Goal: Information Seeking & Learning: Learn about a topic

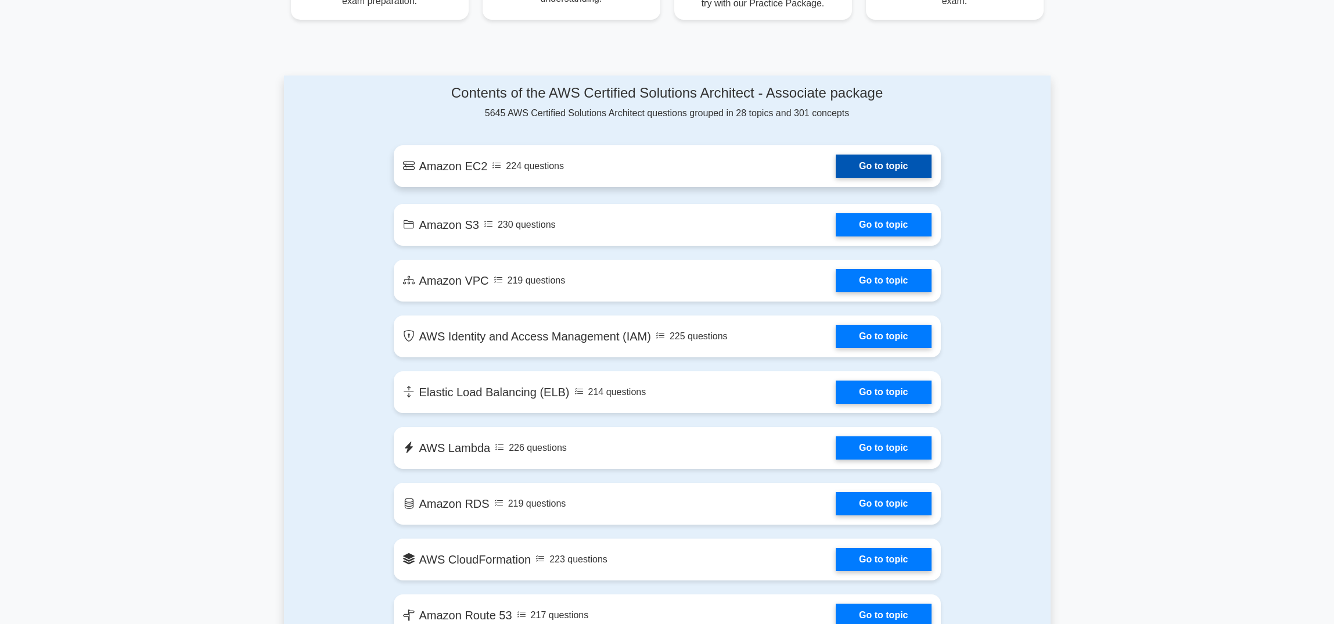
scroll to position [567, 0]
click at [836, 172] on link "Go to topic" at bounding box center [883, 166] width 95 height 23
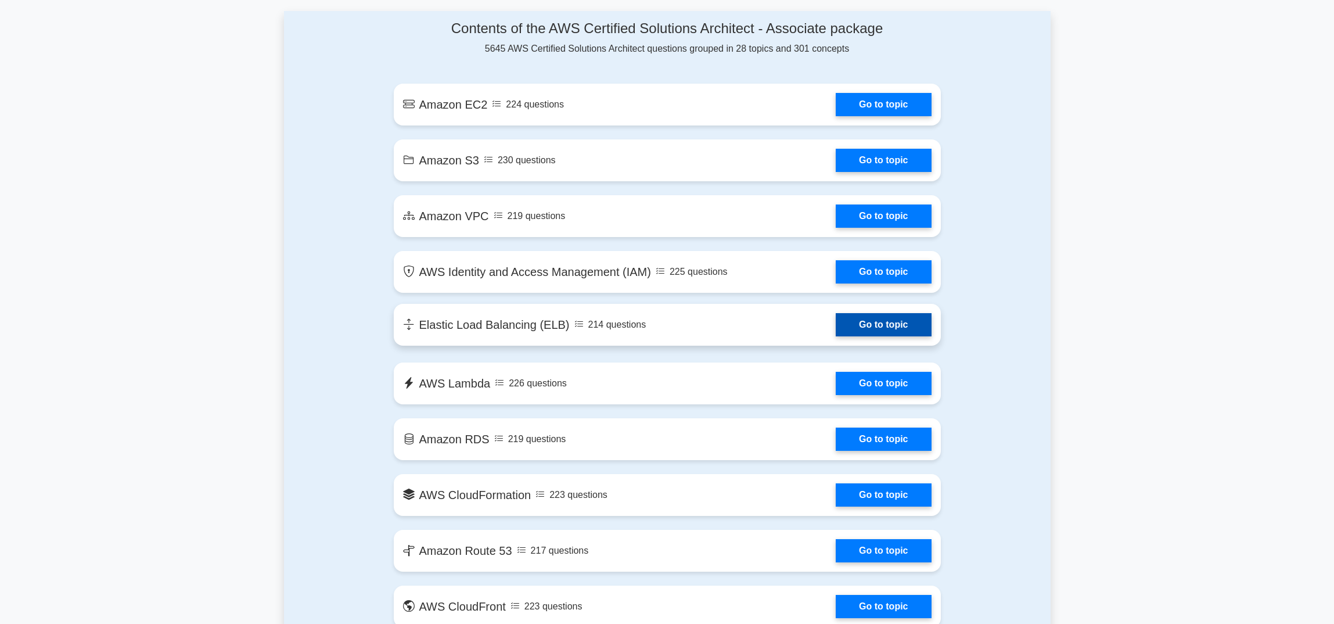
scroll to position [633, 0]
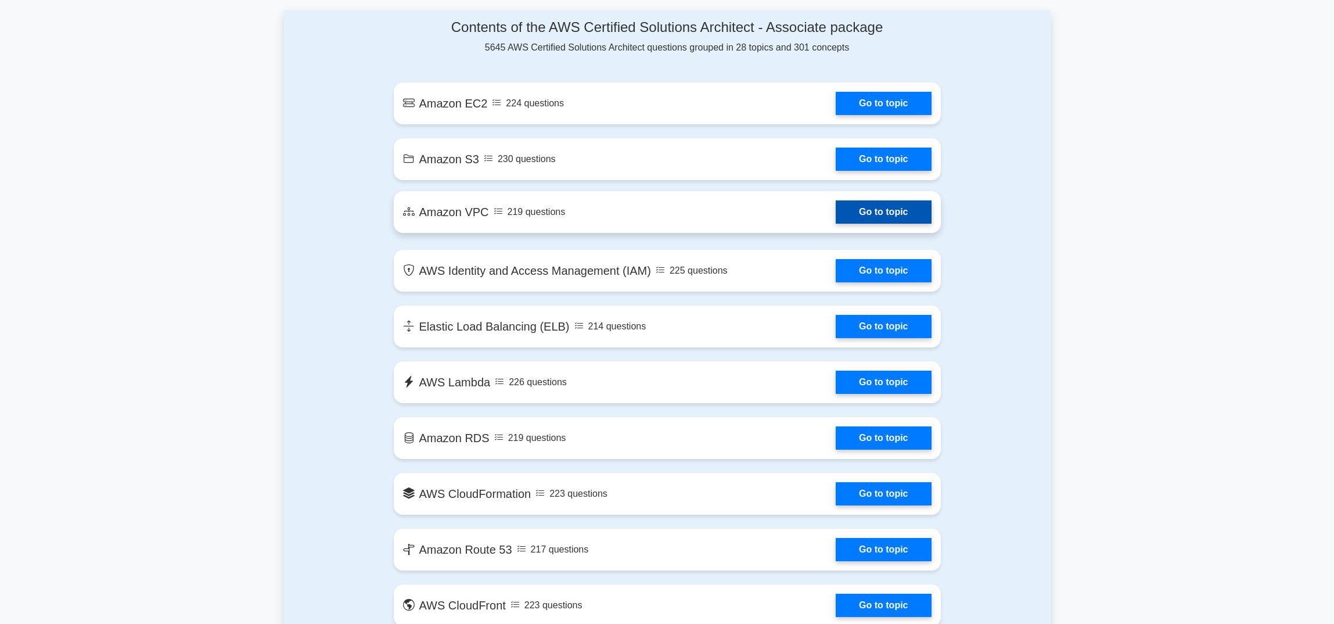
click at [836, 217] on link "Go to topic" at bounding box center [883, 211] width 95 height 23
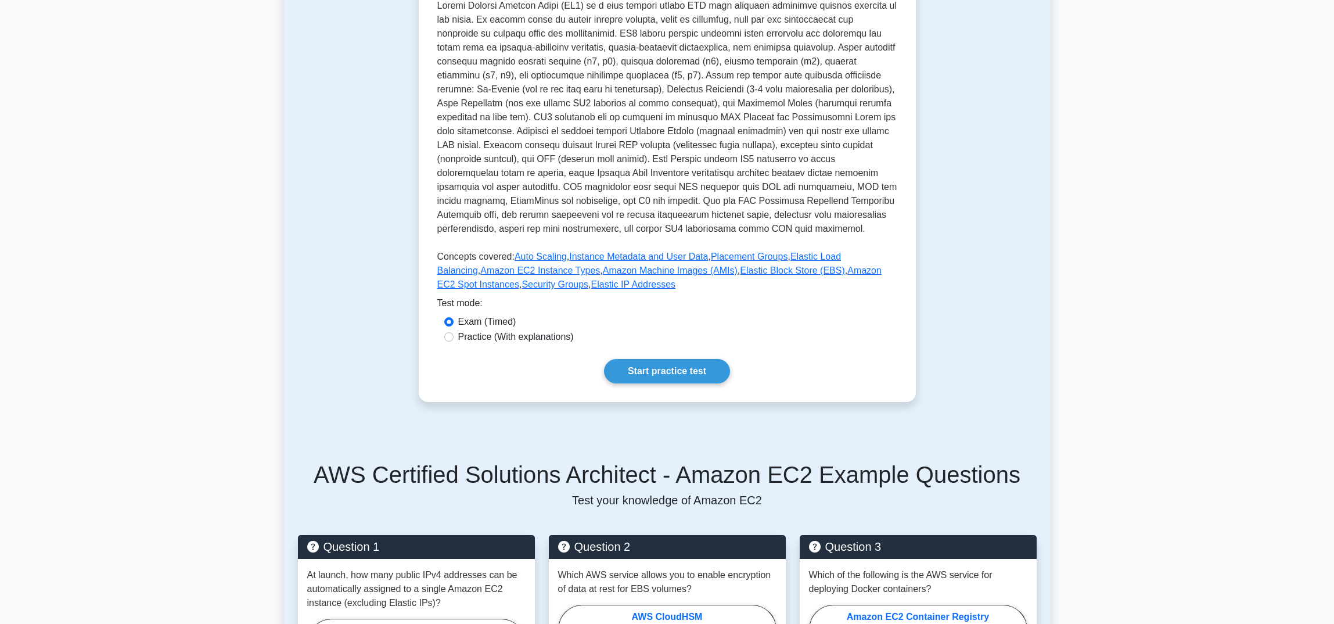
scroll to position [265, 0]
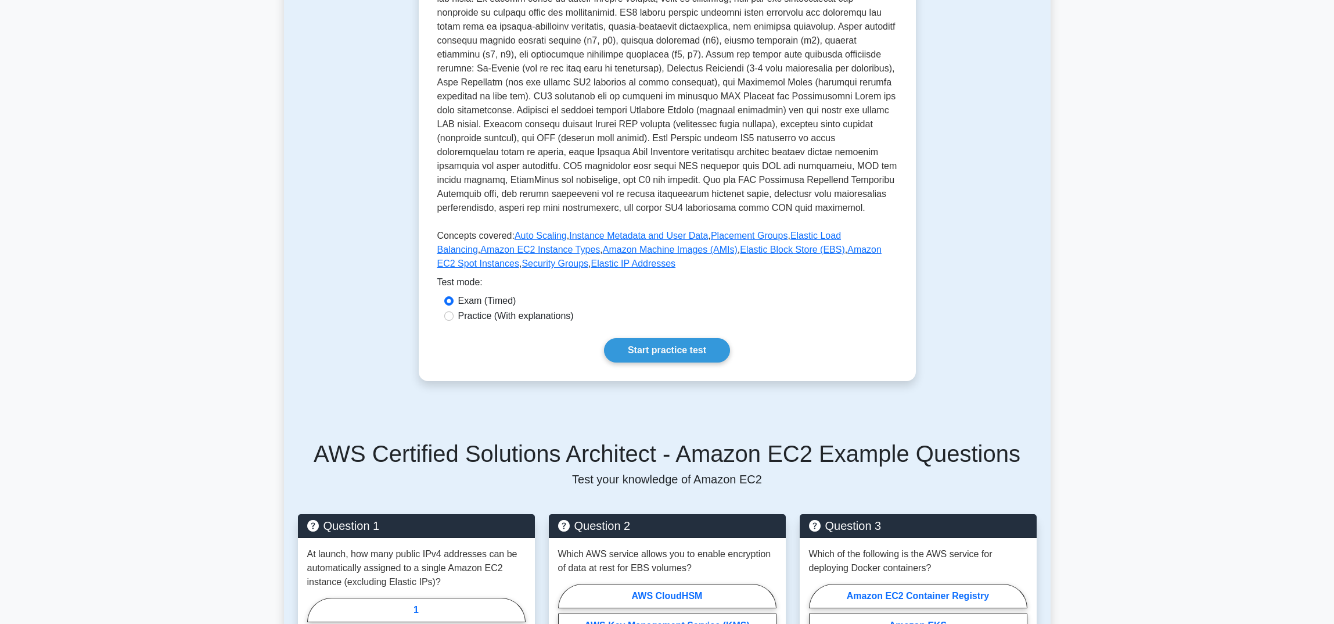
click at [539, 316] on label "Practice (With explanations)" at bounding box center [516, 316] width 116 height 14
click at [453, 316] on input "Practice (With explanations)" at bounding box center [448, 315] width 9 height 9
radio input "true"
click at [657, 352] on link "Start practice test" at bounding box center [667, 350] width 126 height 24
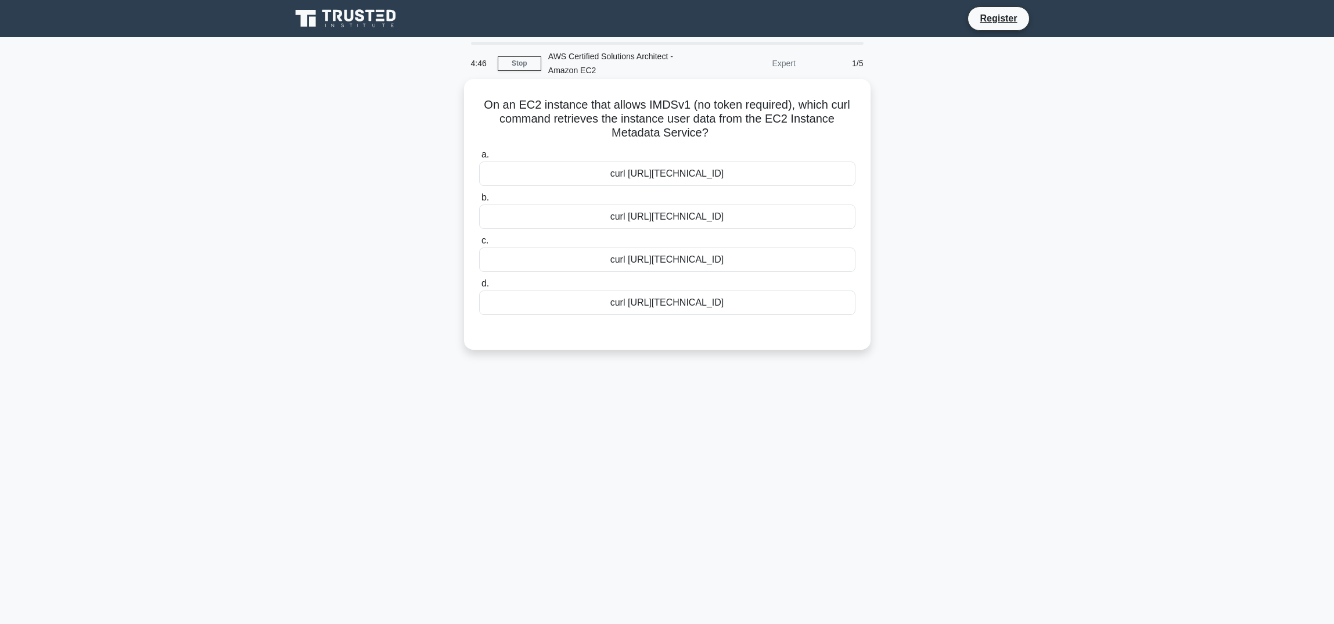
click at [676, 261] on div "curl [URL][TECHNICAL_ID]" at bounding box center [667, 259] width 376 height 24
click at [479, 244] on input "[PERSON_NAME] [URL][TECHNICAL_ID]" at bounding box center [479, 241] width 0 height 8
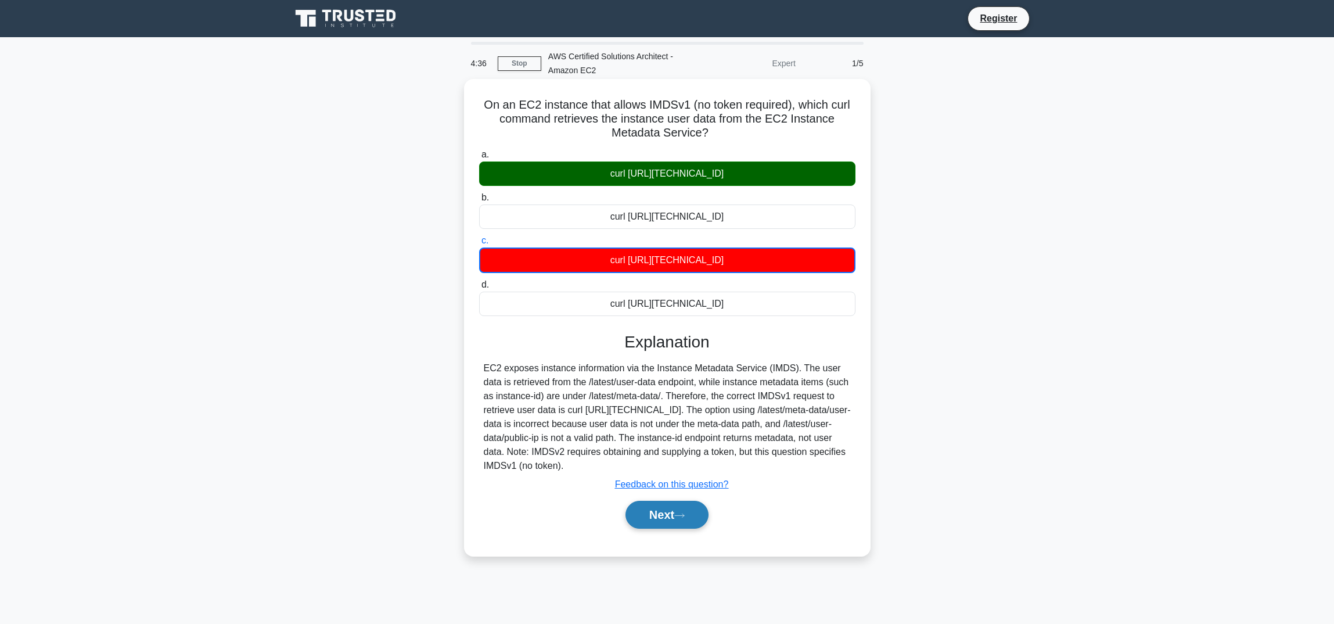
click at [674, 514] on button "Next" at bounding box center [666, 515] width 83 height 28
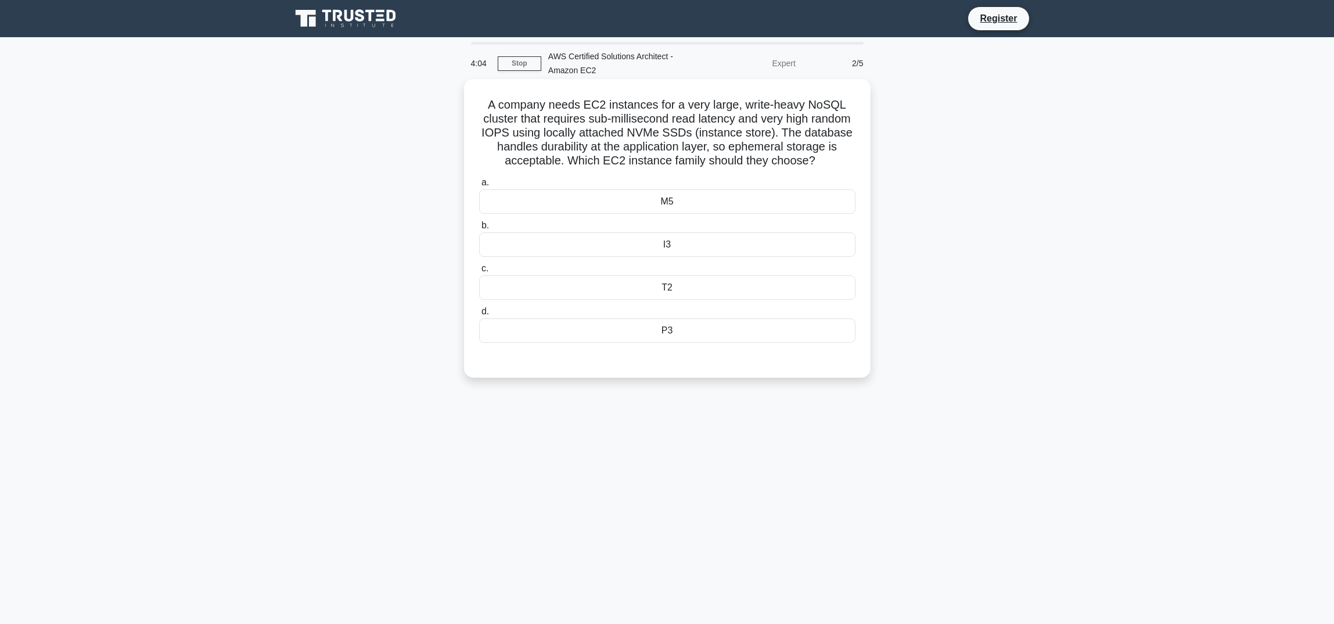
click at [687, 286] on div "T2" at bounding box center [667, 287] width 376 height 24
click at [479, 272] on input "c. T2" at bounding box center [479, 269] width 0 height 8
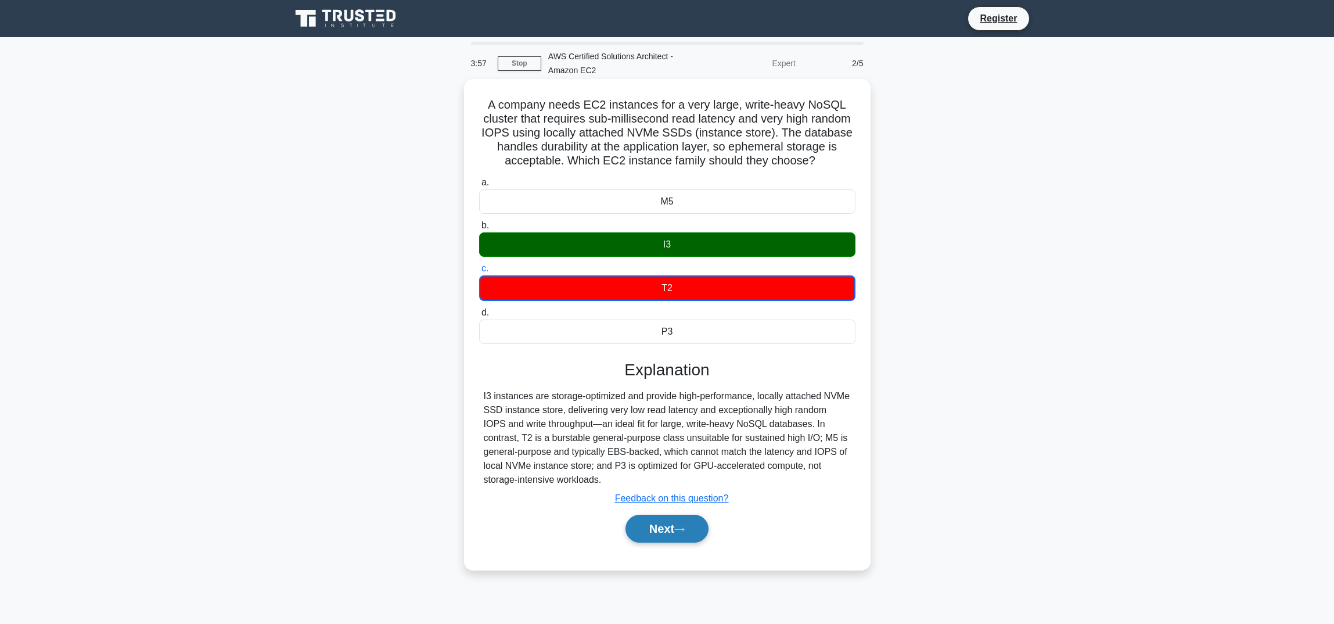
click at [685, 530] on icon at bounding box center [679, 529] width 10 height 6
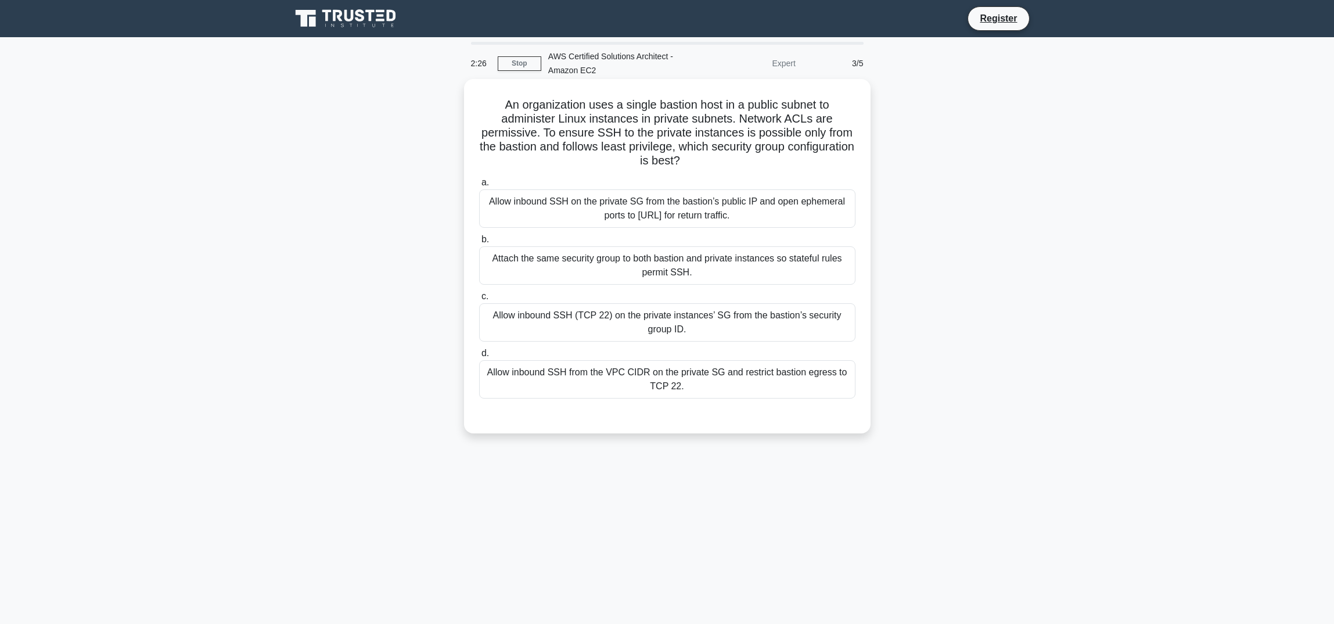
click at [644, 324] on div "Allow inbound SSH (TCP 22) on the private instances’ SG from the bastion’s secu…" at bounding box center [667, 322] width 376 height 38
click at [479, 300] on input "c. Allow inbound SSH (TCP 22) on the private instances’ SG from the bastion’s s…" at bounding box center [479, 297] width 0 height 8
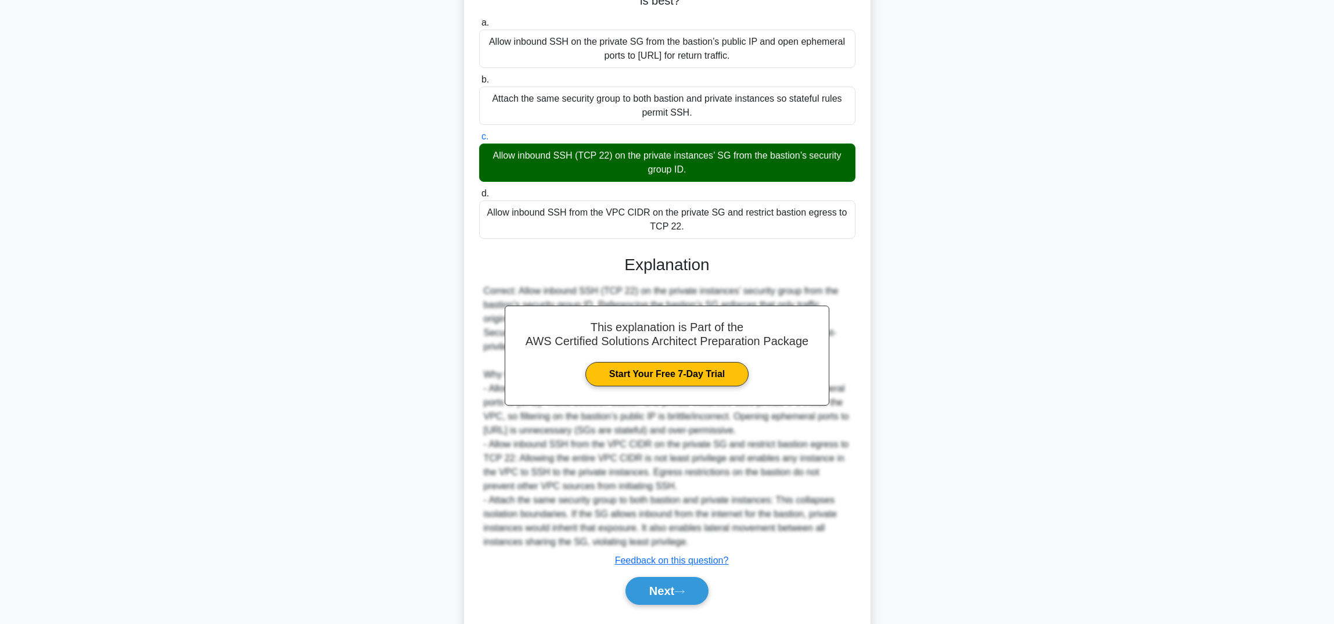
scroll to position [173, 0]
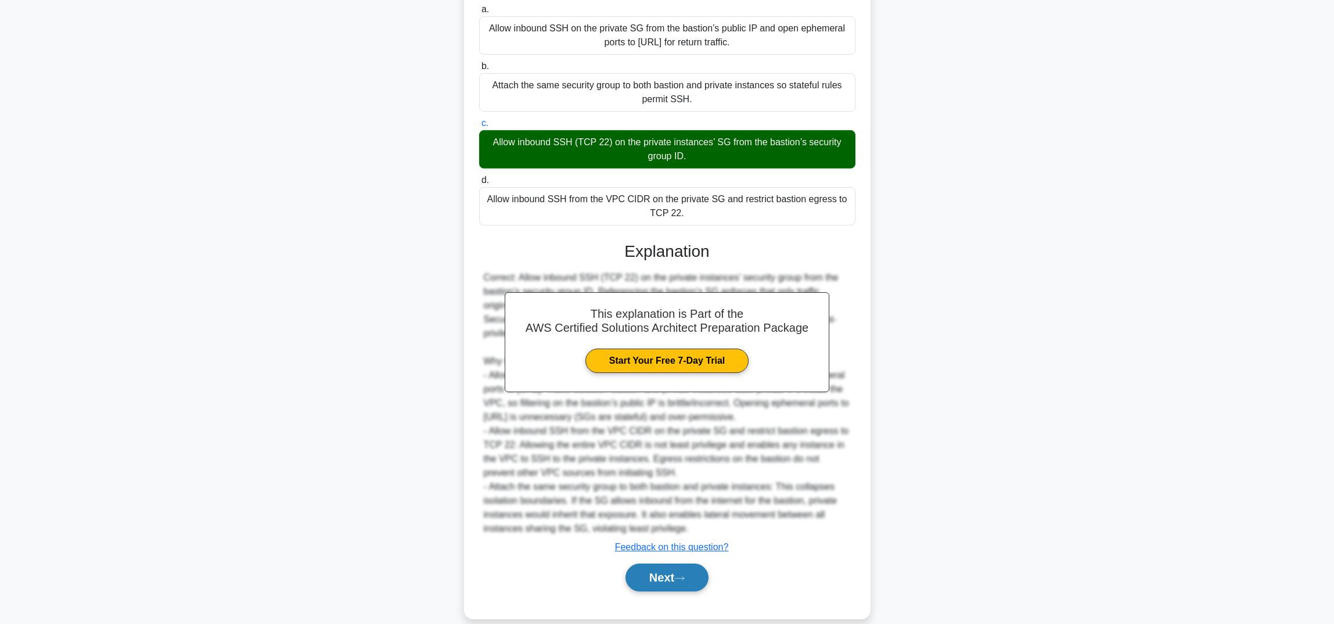
click at [668, 576] on button "Next" at bounding box center [666, 577] width 83 height 28
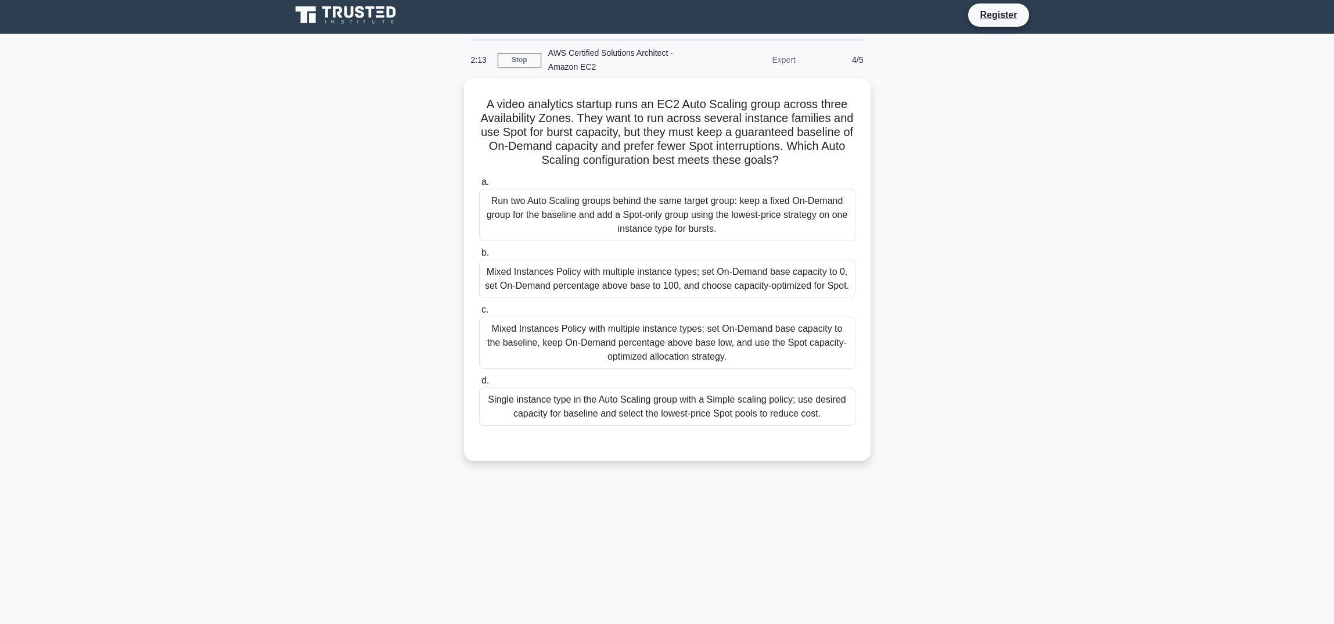
scroll to position [3, 0]
click at [697, 403] on div "Single instance type in the Auto Scaling group with a Simple scaling policy; us…" at bounding box center [667, 403] width 376 height 38
click at [479, 381] on input "d. Single instance type in the Auto Scaling group with a Simple scaling policy;…" at bounding box center [479, 378] width 0 height 8
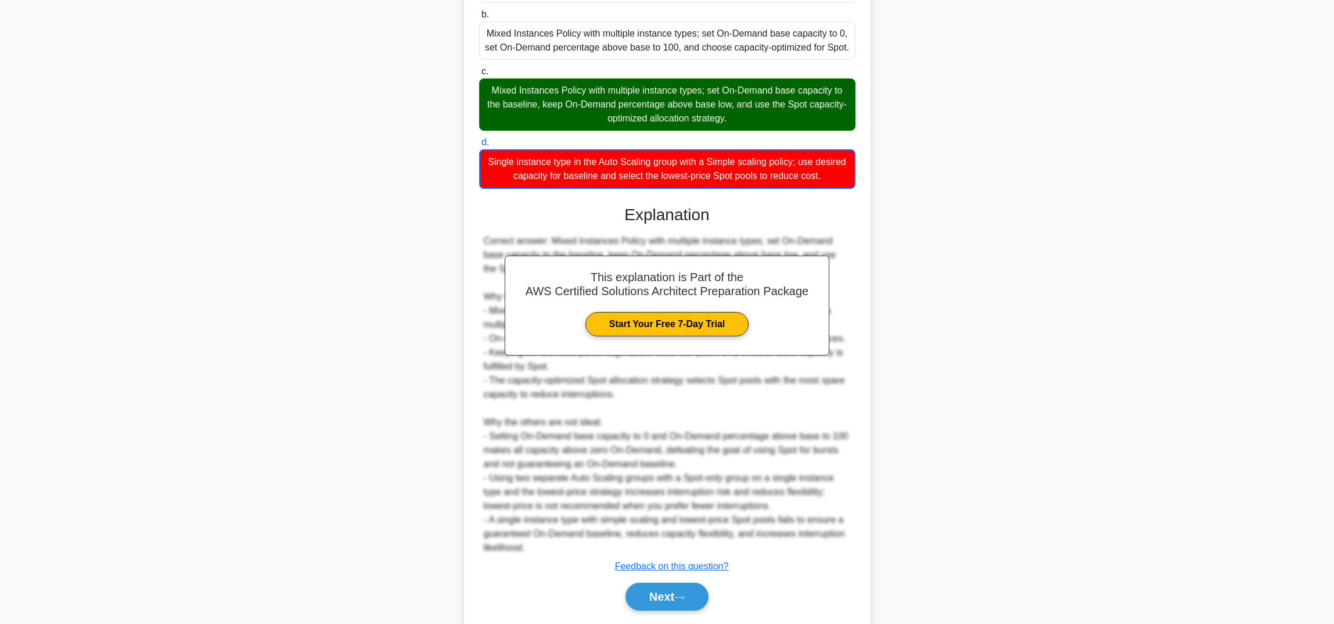
scroll to position [272, 0]
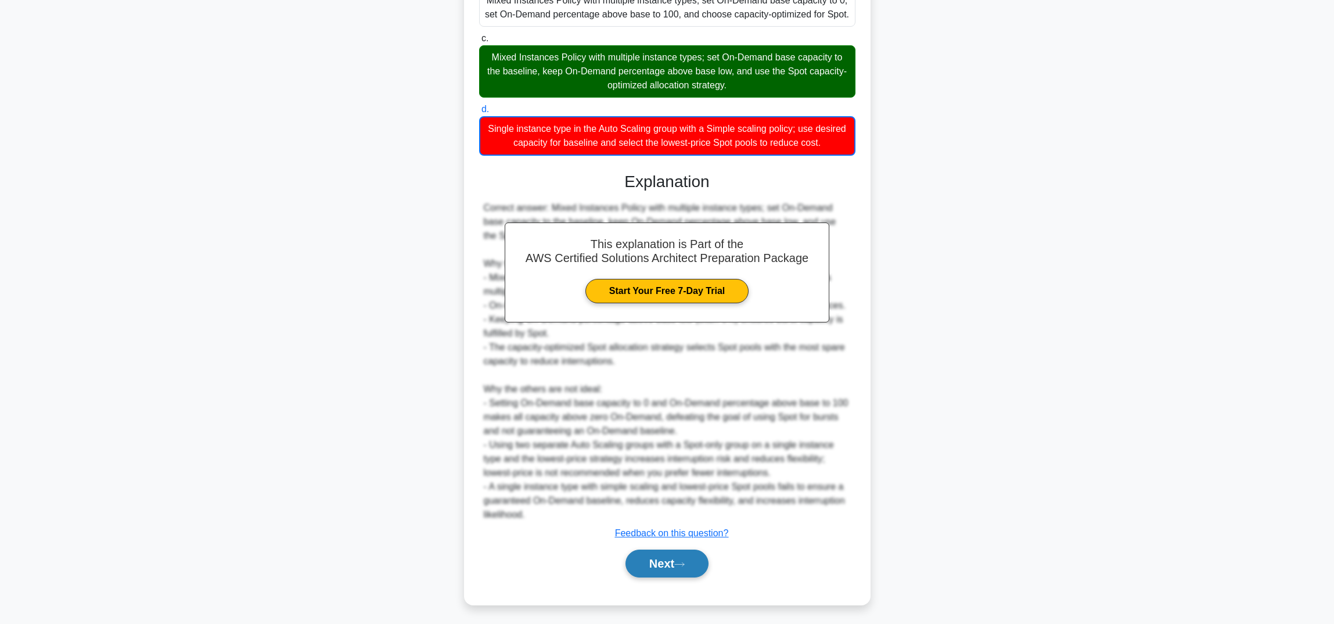
click at [679, 555] on button "Next" at bounding box center [666, 563] width 83 height 28
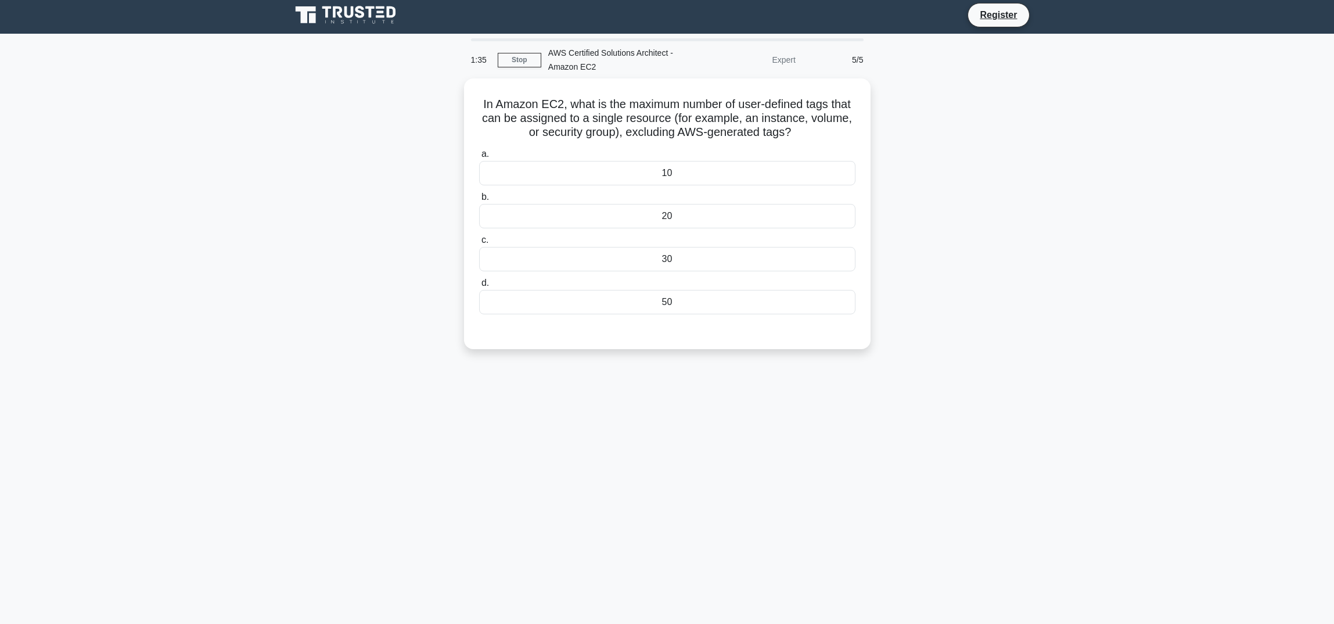
scroll to position [3, 0]
click at [676, 304] on div "50" at bounding box center [667, 299] width 376 height 24
click at [479, 284] on input "d. 50" at bounding box center [479, 280] width 0 height 8
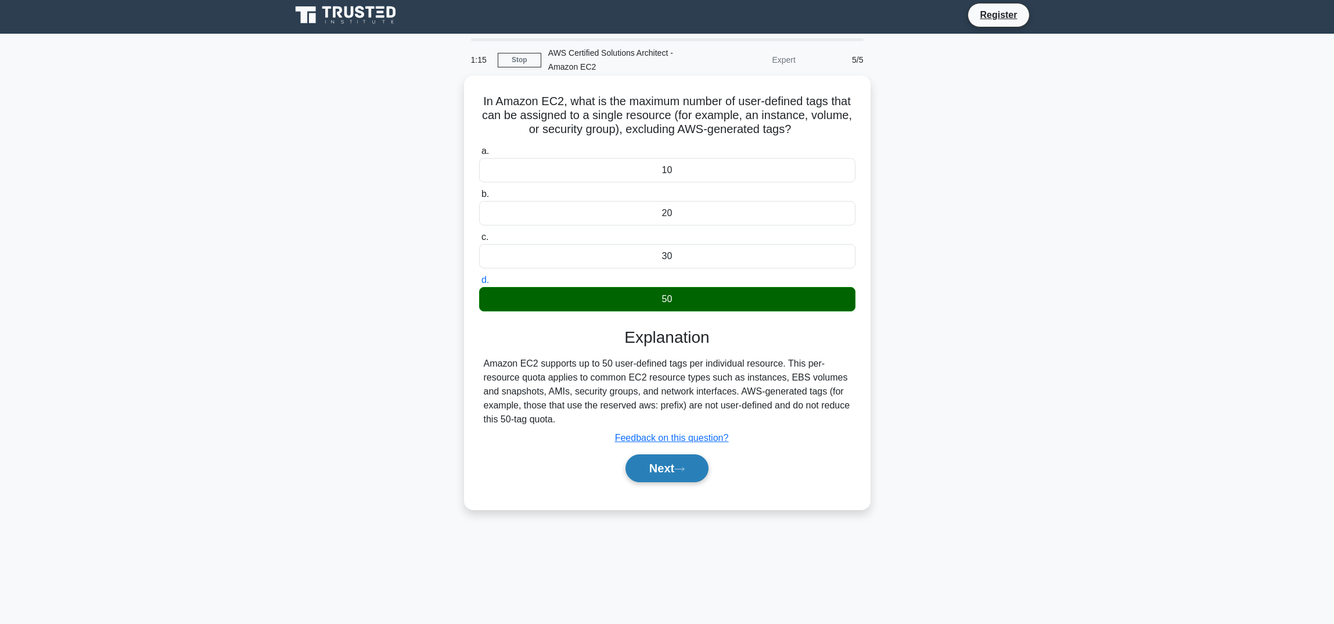
click at [665, 468] on button "Next" at bounding box center [666, 468] width 83 height 28
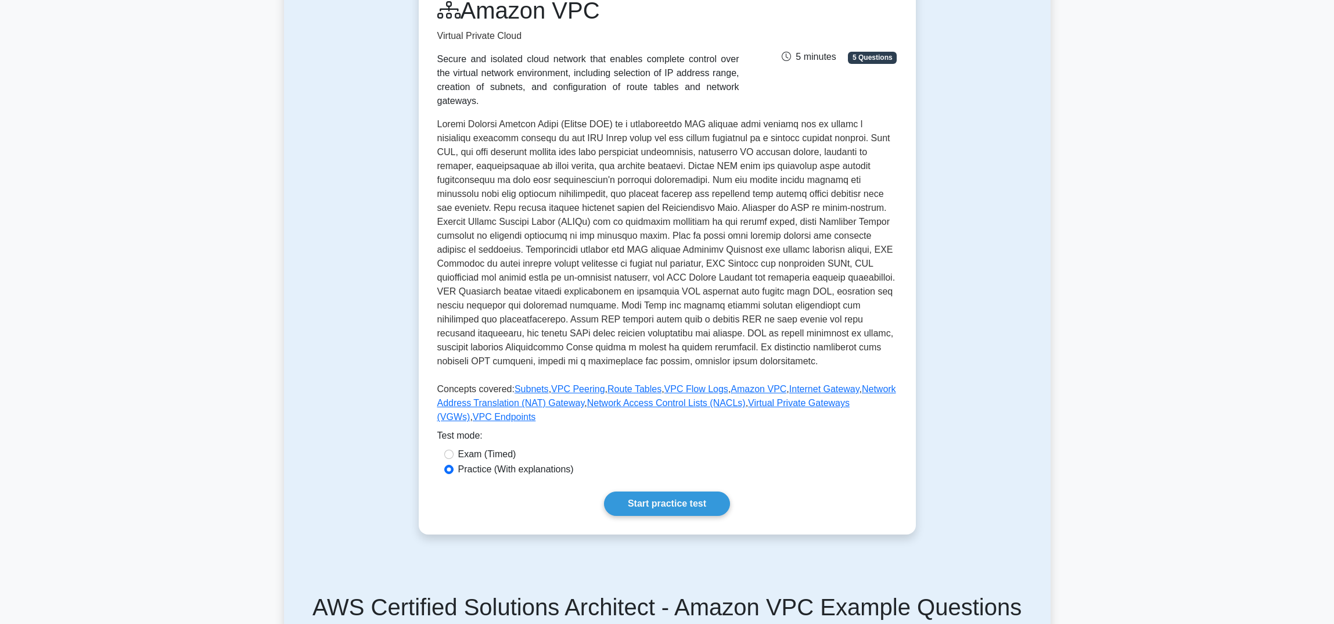
scroll to position [278, 0]
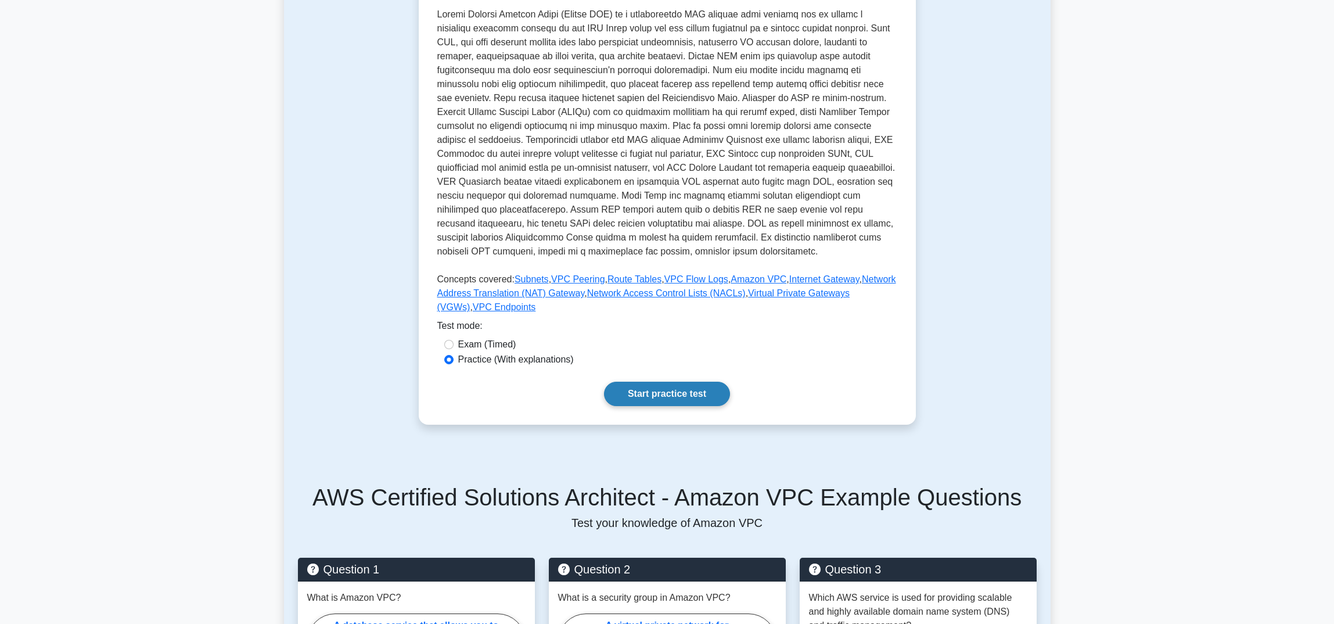
click at [654, 392] on link "Start practice test" at bounding box center [667, 393] width 126 height 24
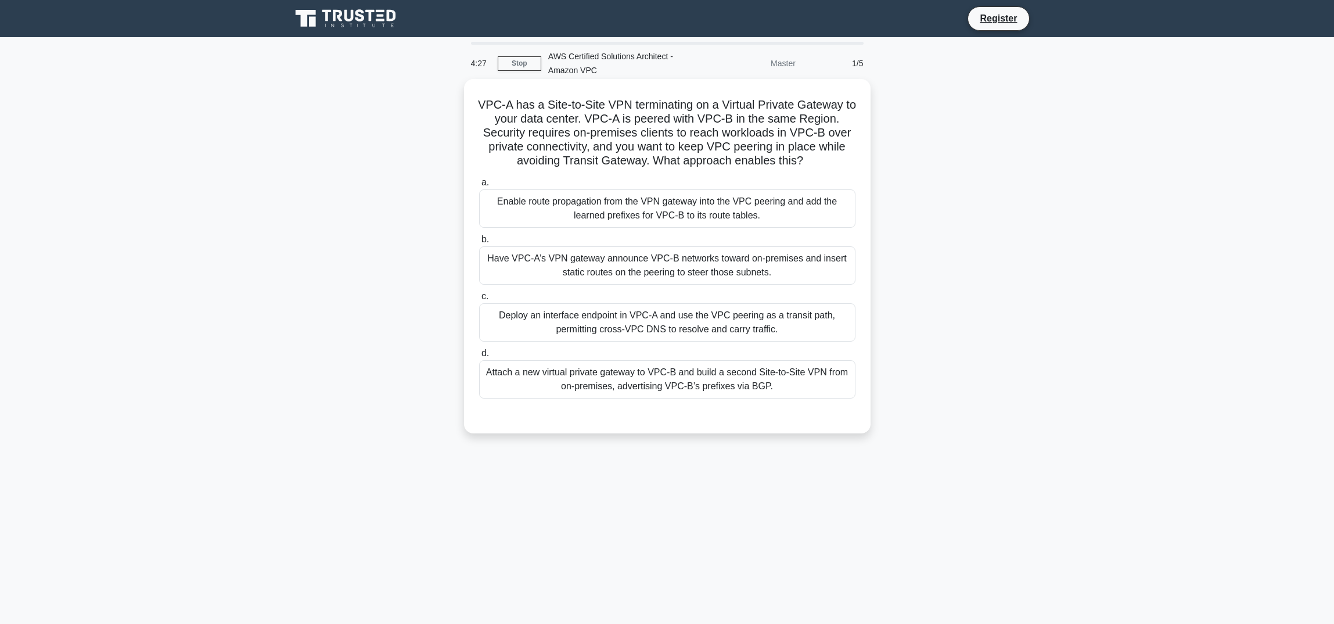
click at [672, 383] on div "Attach a new virtual private gateway to VPC-B and build a second Site-to-Site V…" at bounding box center [667, 379] width 376 height 38
click at [479, 357] on input "d. Attach a new virtual private gateway to VPC-B and build a second Site-to-Sit…" at bounding box center [479, 354] width 0 height 8
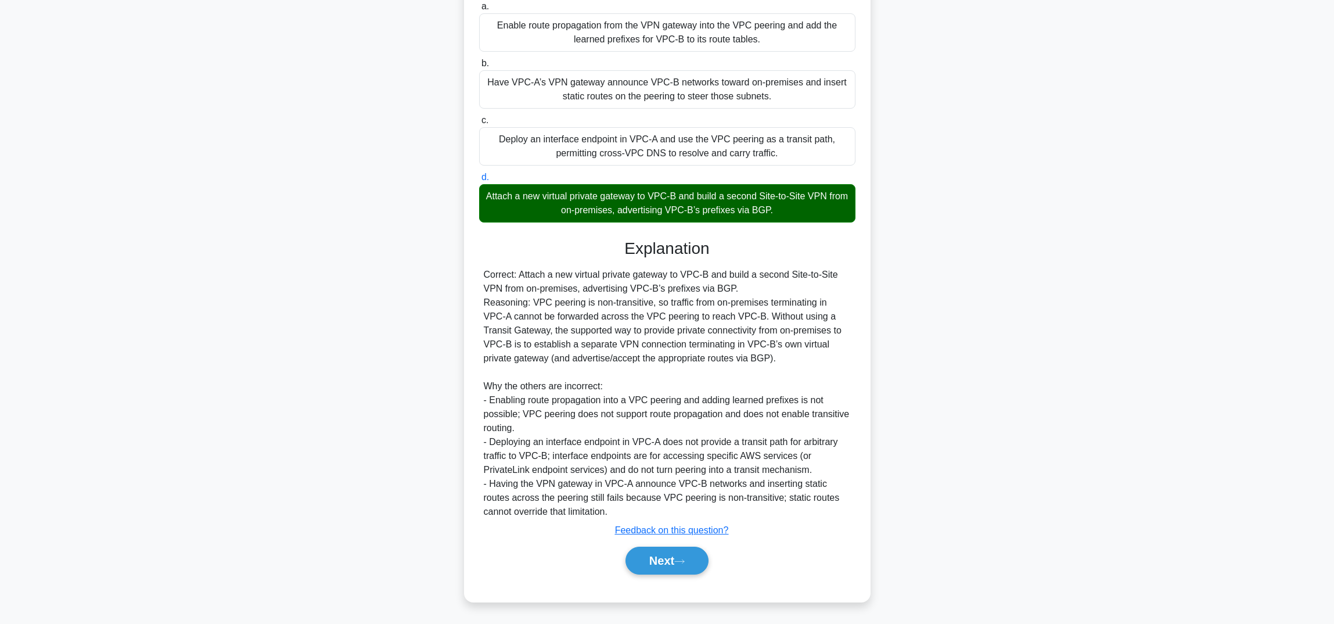
scroll to position [176, 0]
click at [675, 558] on button "Next" at bounding box center [666, 560] width 83 height 28
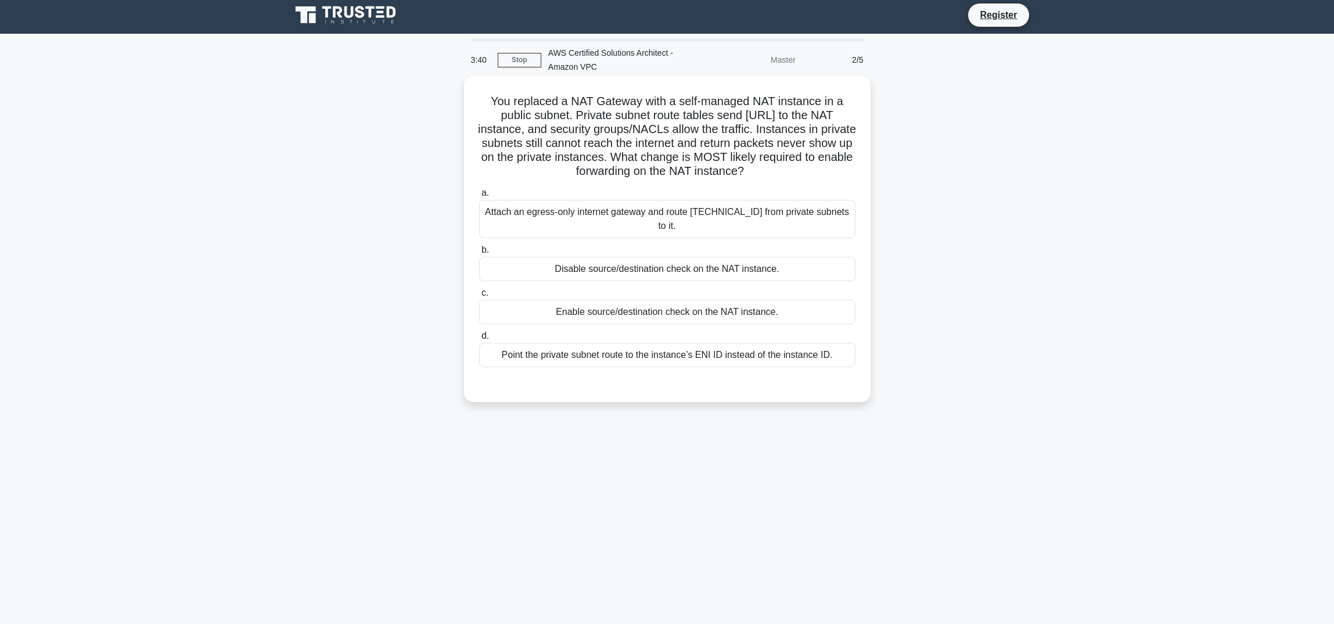
click at [668, 214] on div "Attach an egress-only internet gateway and route 0.0.0.0/0 from private subnets…" at bounding box center [667, 219] width 376 height 38
click at [479, 197] on input "a. Attach an egress-only internet gateway and route 0.0.0.0/0 from private subn…" at bounding box center [479, 193] width 0 height 8
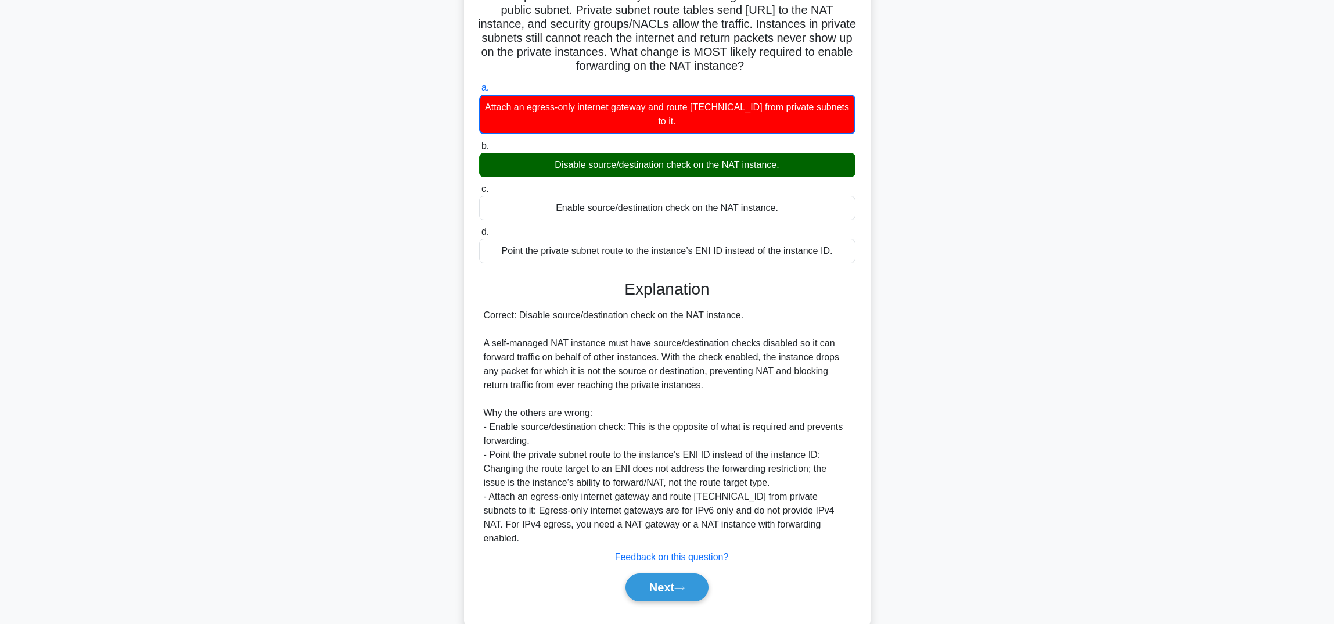
scroll to position [107, 0]
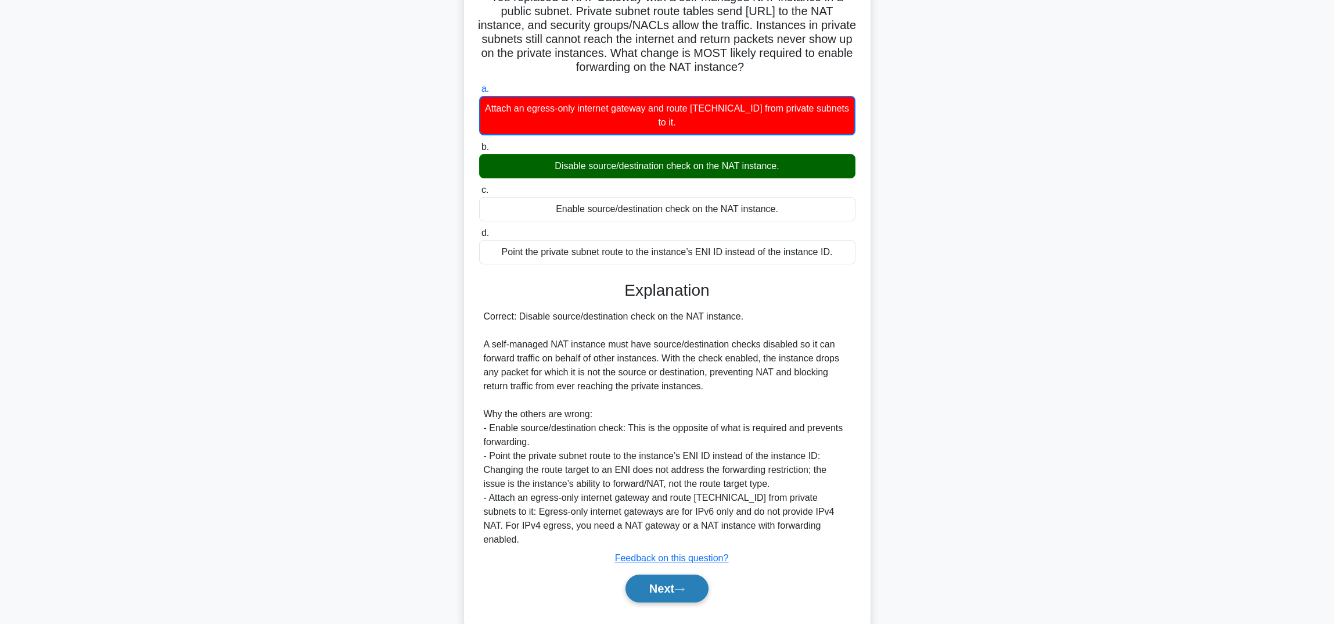
click at [674, 574] on button "Next" at bounding box center [666, 588] width 83 height 28
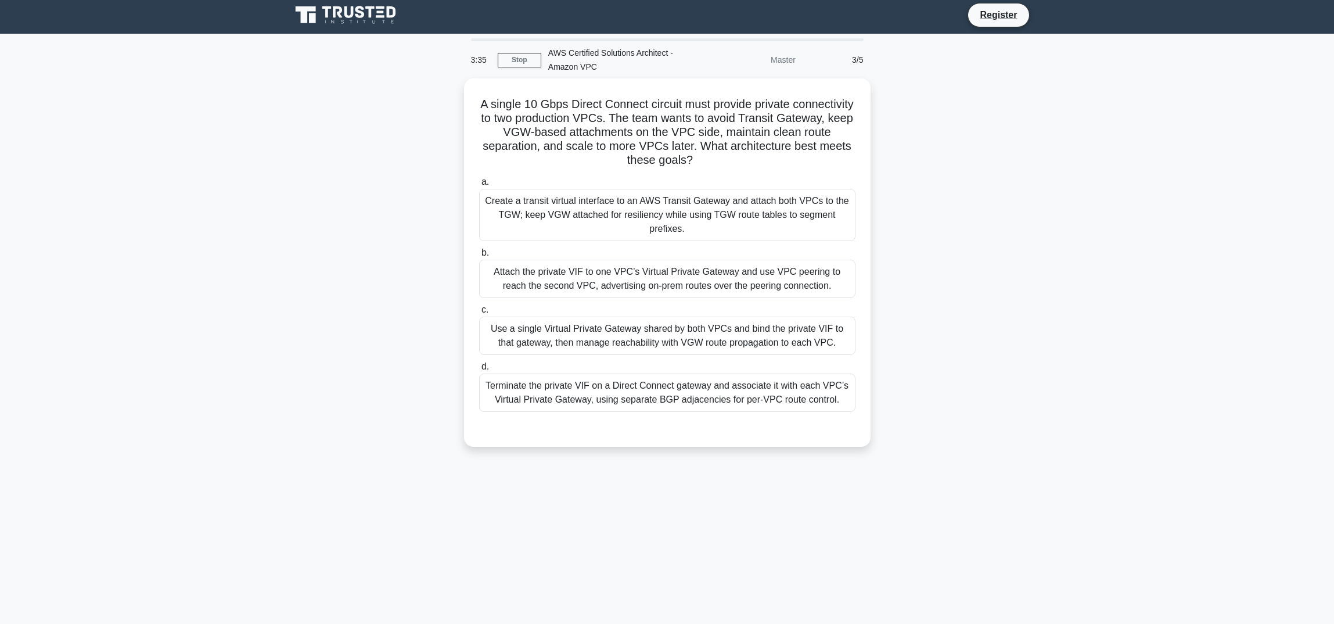
scroll to position [3, 0]
click at [629, 329] on div "Use a single Virtual Private Gateway shared by both VPCs and bind the private V…" at bounding box center [667, 333] width 376 height 38
click at [479, 311] on input "c. Use a single Virtual Private Gateway shared by both VPCs and bind the privat…" at bounding box center [479, 307] width 0 height 8
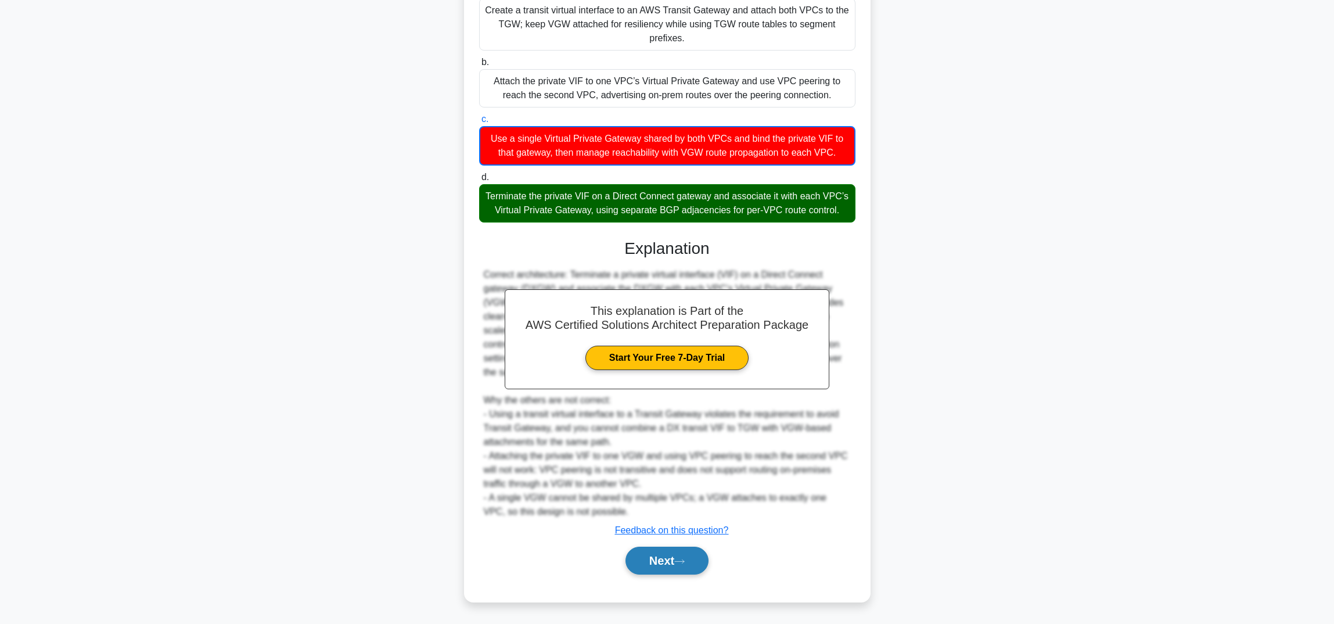
click at [674, 560] on button "Next" at bounding box center [666, 560] width 83 height 28
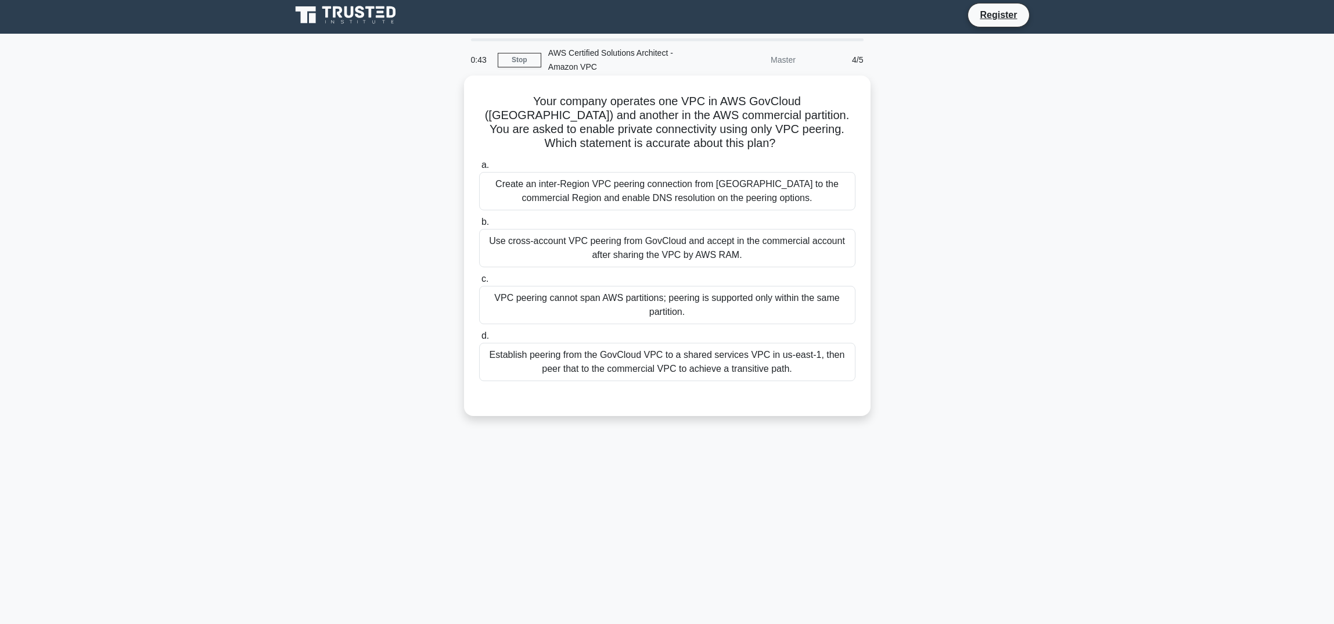
click at [625, 193] on div "Create an inter-Region VPC peering connection from GovCloud to the commercial R…" at bounding box center [667, 191] width 376 height 38
click at [479, 169] on input "a. Create an inter-Region VPC peering connection from GovCloud to the commercia…" at bounding box center [479, 165] width 0 height 8
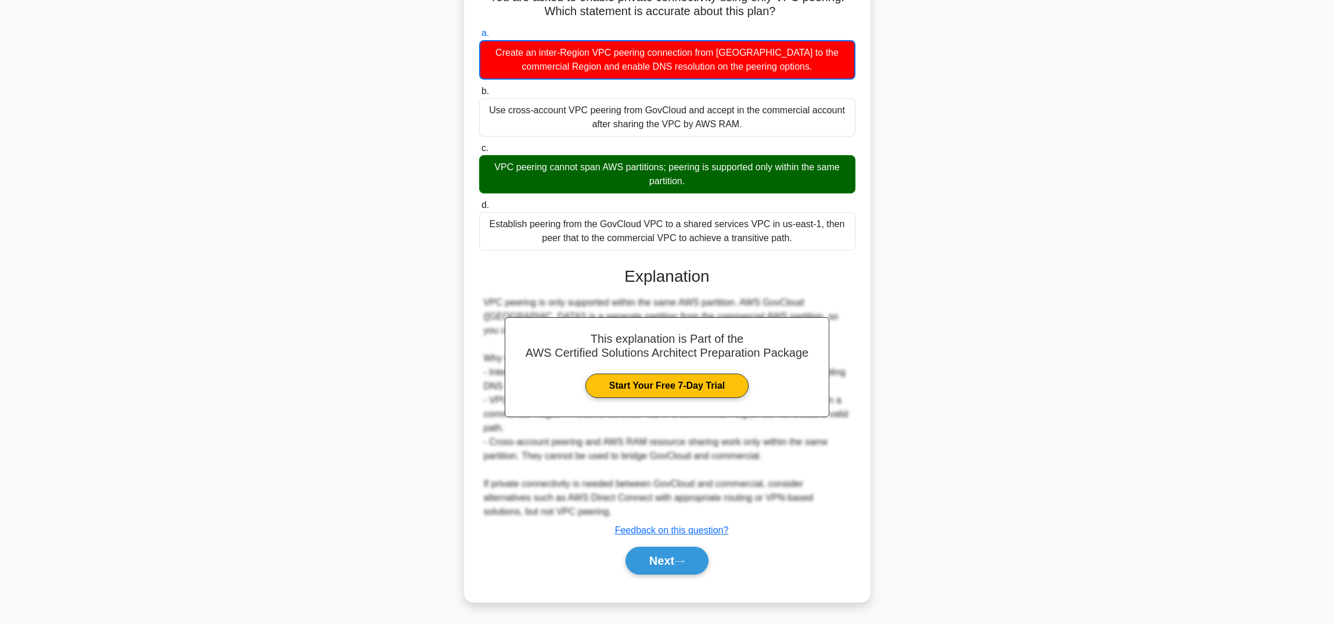
scroll to position [135, 0]
click at [677, 557] on button "Next" at bounding box center [666, 560] width 83 height 28
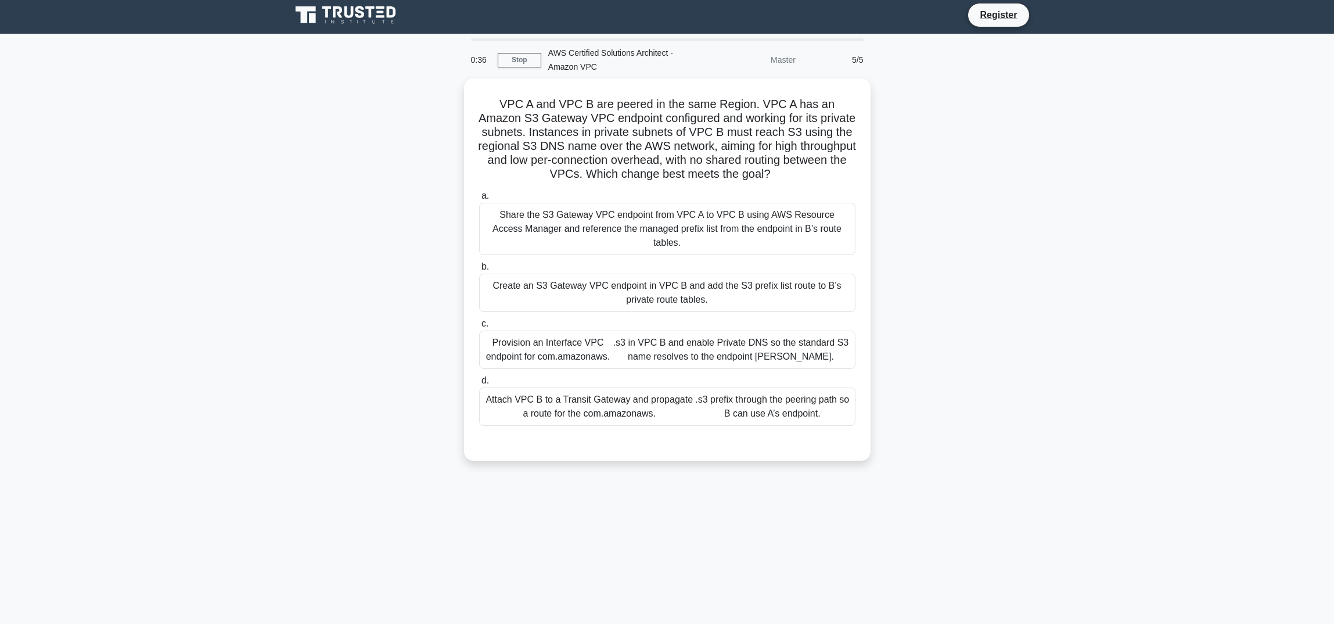
scroll to position [3, 0]
